Goal: Find contact information: Obtain details needed to contact an individual or organization

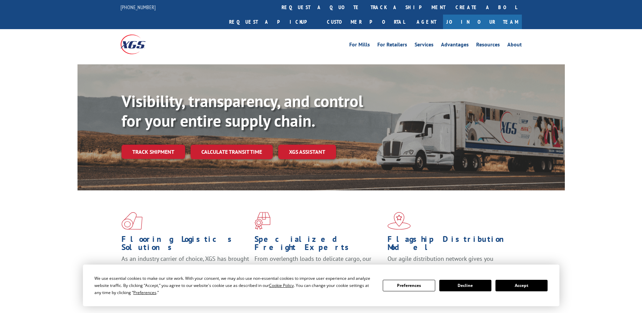
click at [524, 286] on button "Accept" at bounding box center [521, 285] width 52 height 12
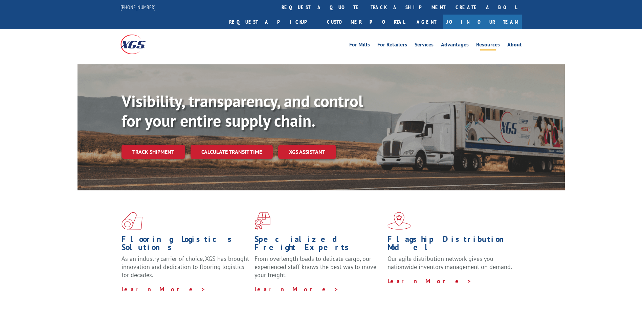
click at [498, 42] on link "Resources" at bounding box center [488, 45] width 24 height 7
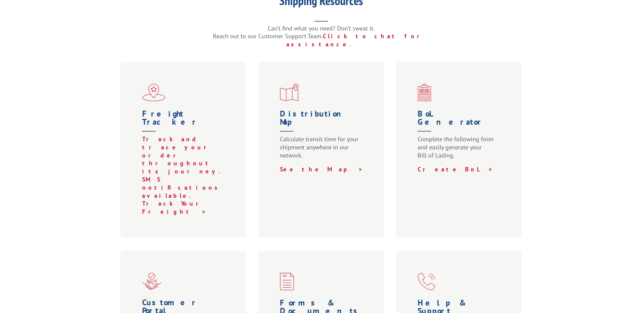
scroll to position [203, 0]
